Goal: Task Accomplishment & Management: Manage account settings

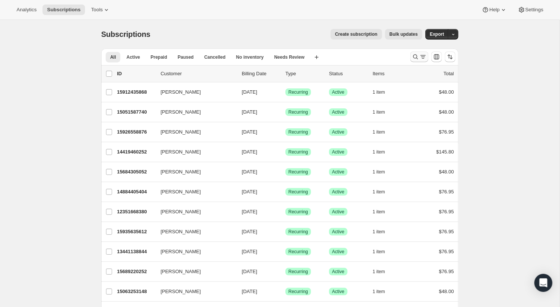
click at [414, 58] on icon "Search and filter results" at bounding box center [415, 57] width 8 height 8
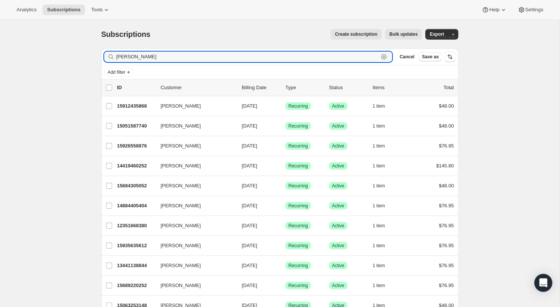
type input "[PERSON_NAME]"
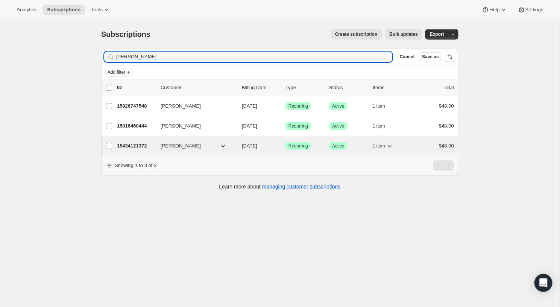
click at [132, 144] on p "15434121372" at bounding box center [136, 146] width 38 height 8
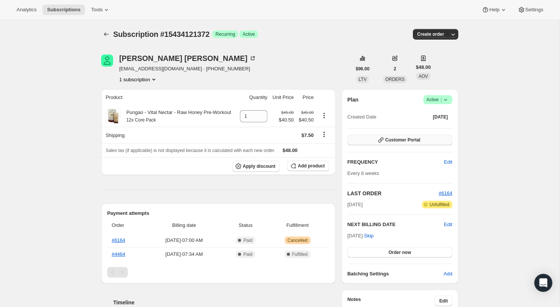
click at [437, 137] on button "Customer Portal" at bounding box center [399, 140] width 105 height 11
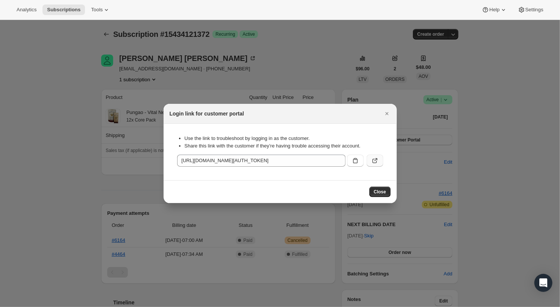
click at [377, 156] on button ":rcb:" at bounding box center [374, 160] width 17 height 12
